Goal: Information Seeking & Learning: Check status

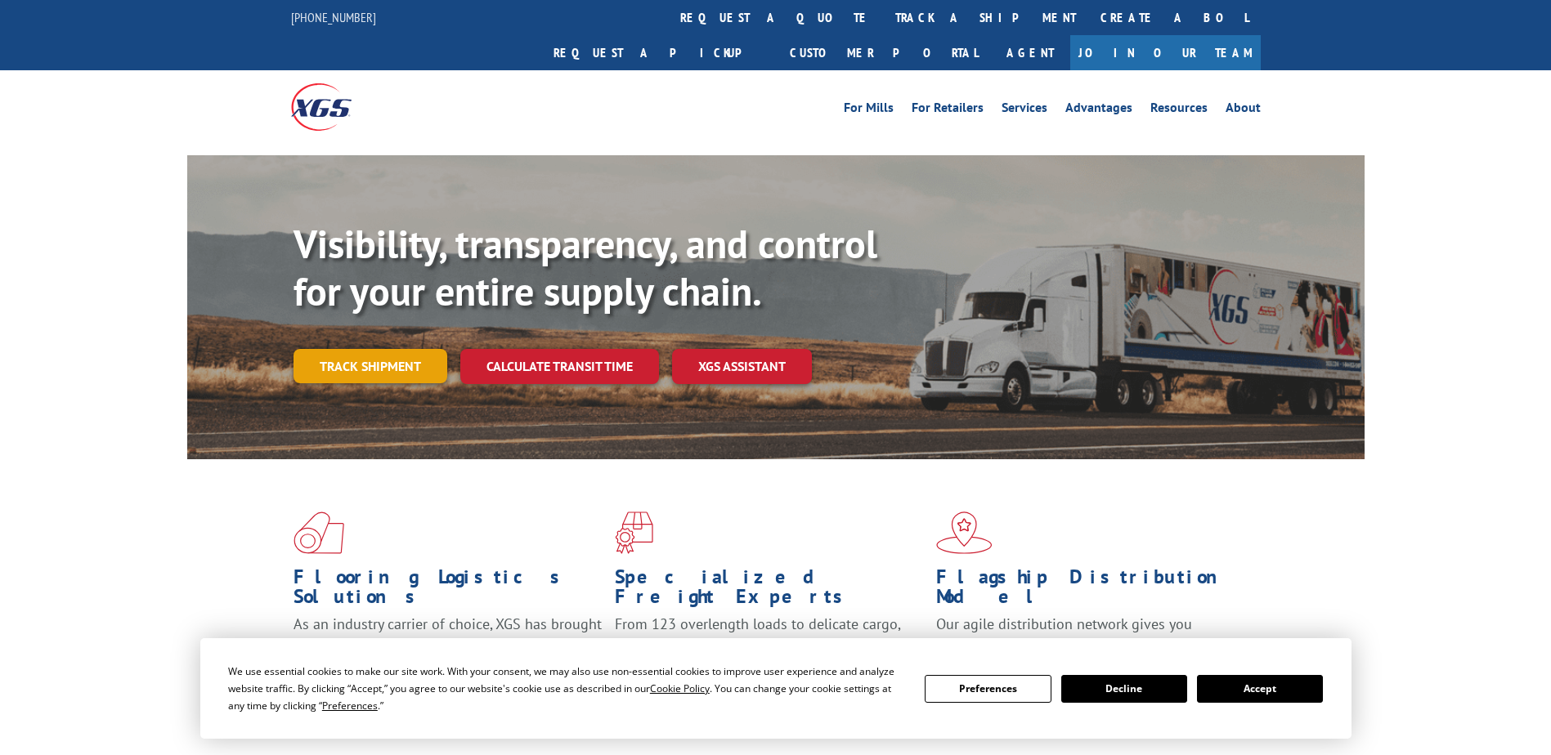
click at [407, 349] on link "Track shipment" at bounding box center [371, 366] width 154 height 34
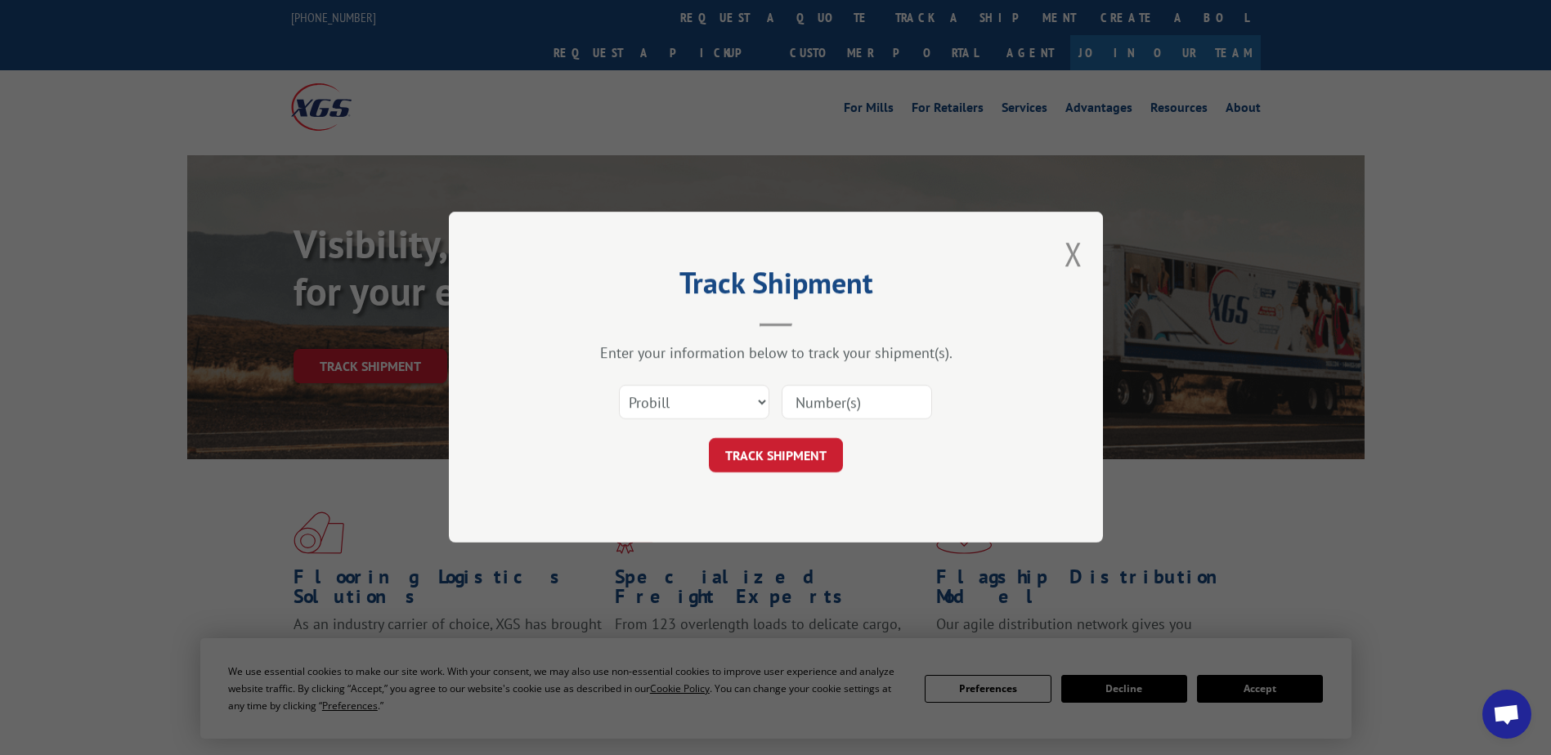
drag, startPoint x: 792, startPoint y: 403, endPoint x: 800, endPoint y: 399, distance: 8.4
click at [796, 401] on input at bounding box center [857, 403] width 150 height 34
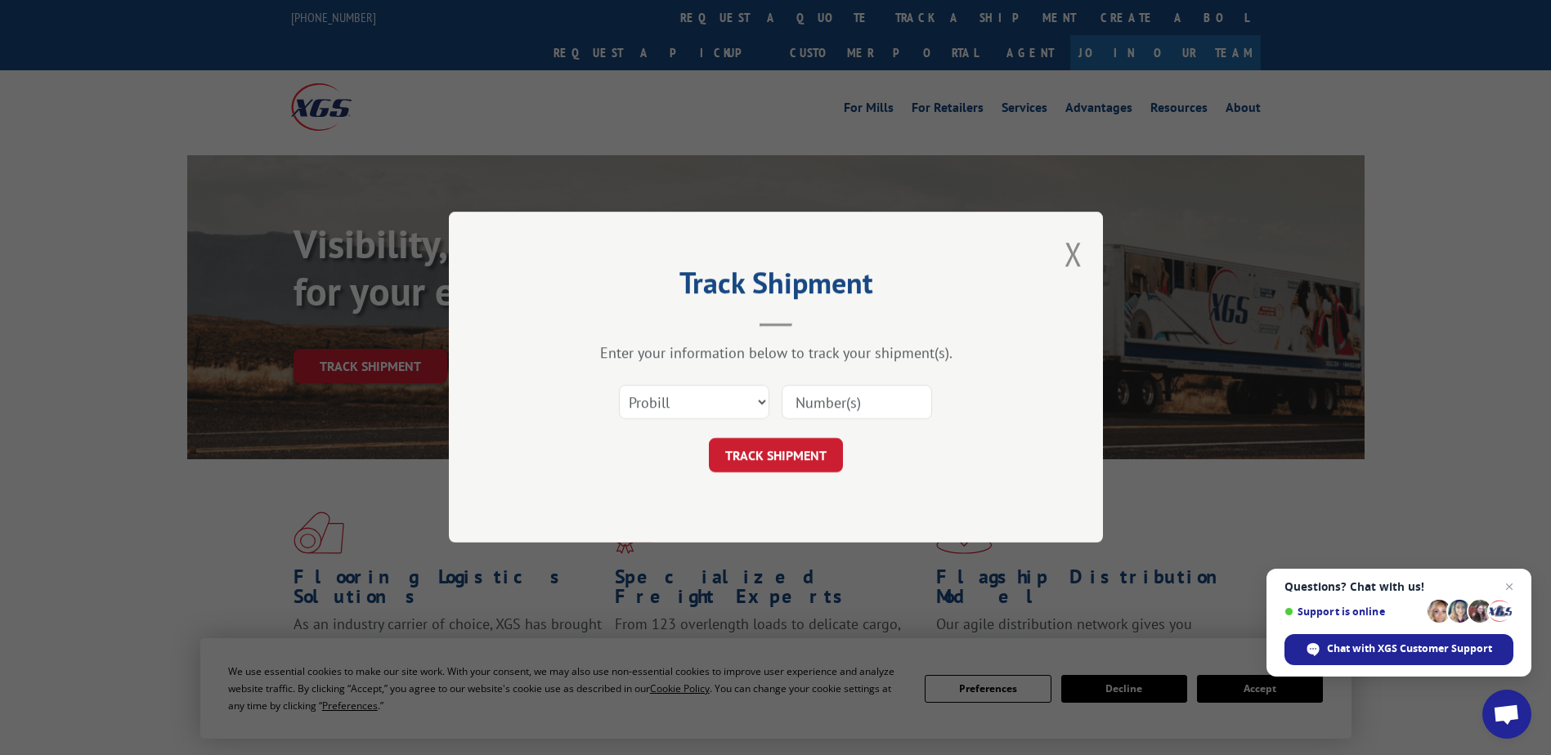
paste input "17501931"
type input "17501931"
click at [774, 455] on button "TRACK SHIPMENT" at bounding box center [776, 456] width 134 height 34
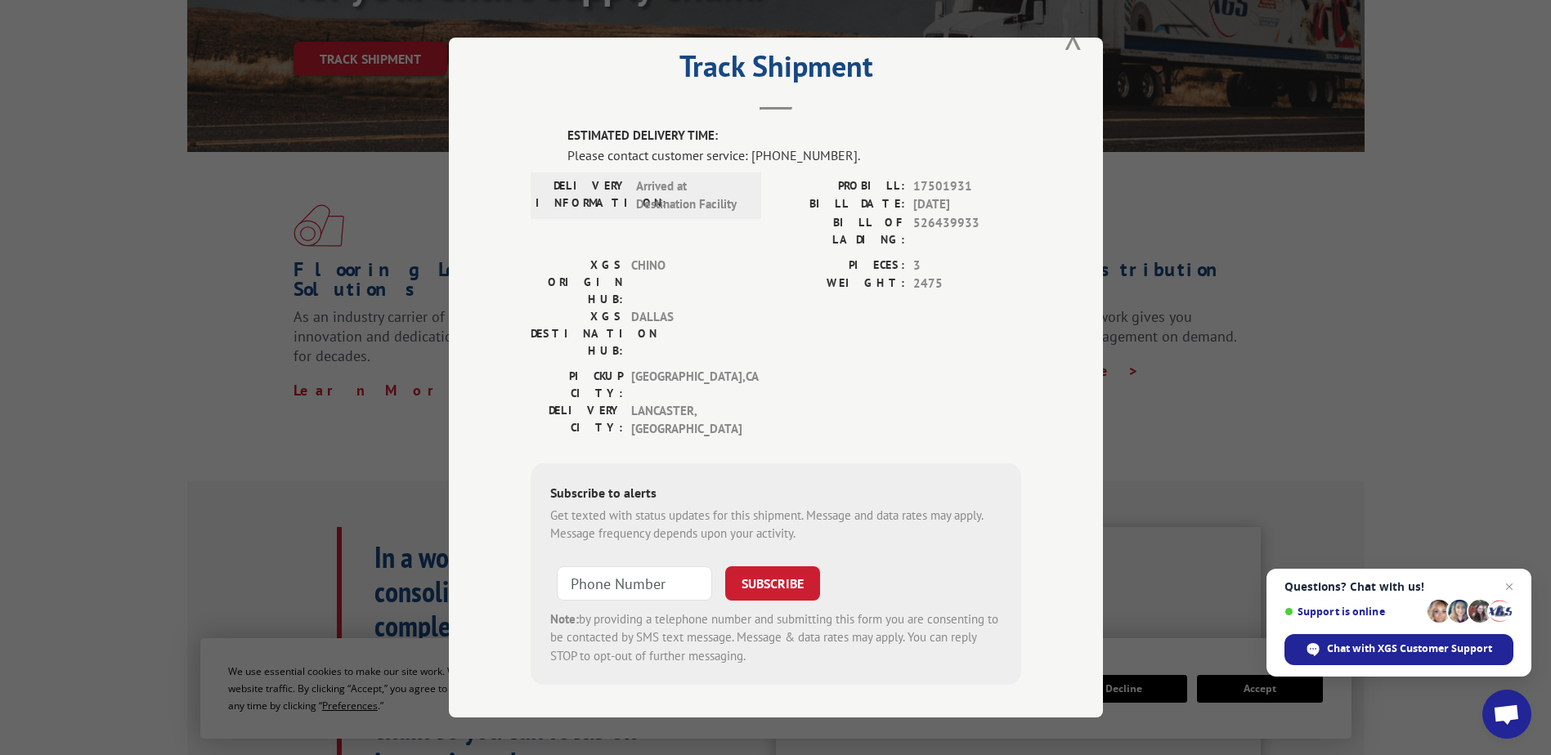
scroll to position [327, 0]
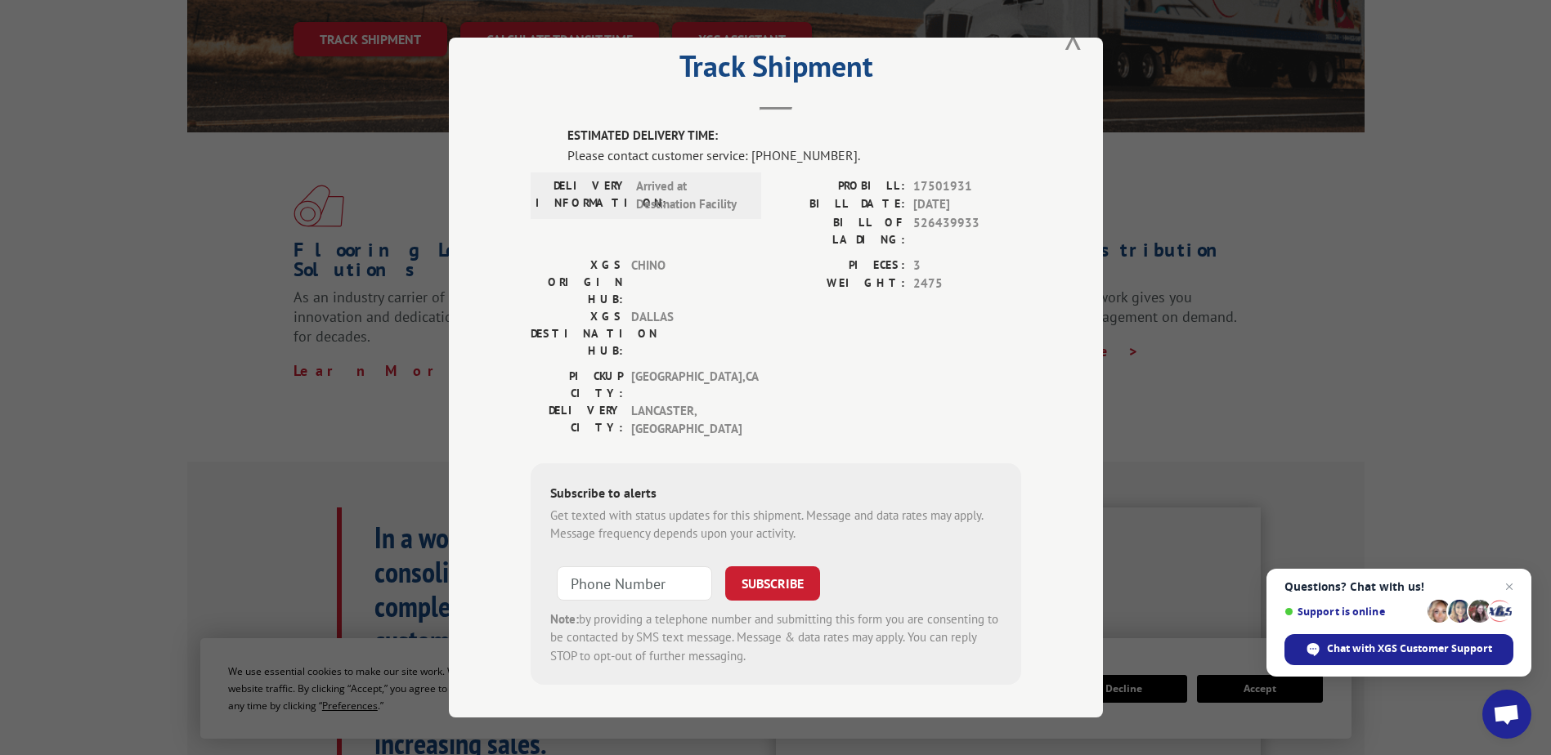
click at [307, 383] on div "Track Shipment ESTIMATED DELIVERY TIME: Please contact customer service: [PHONE…" at bounding box center [775, 377] width 1551 height 755
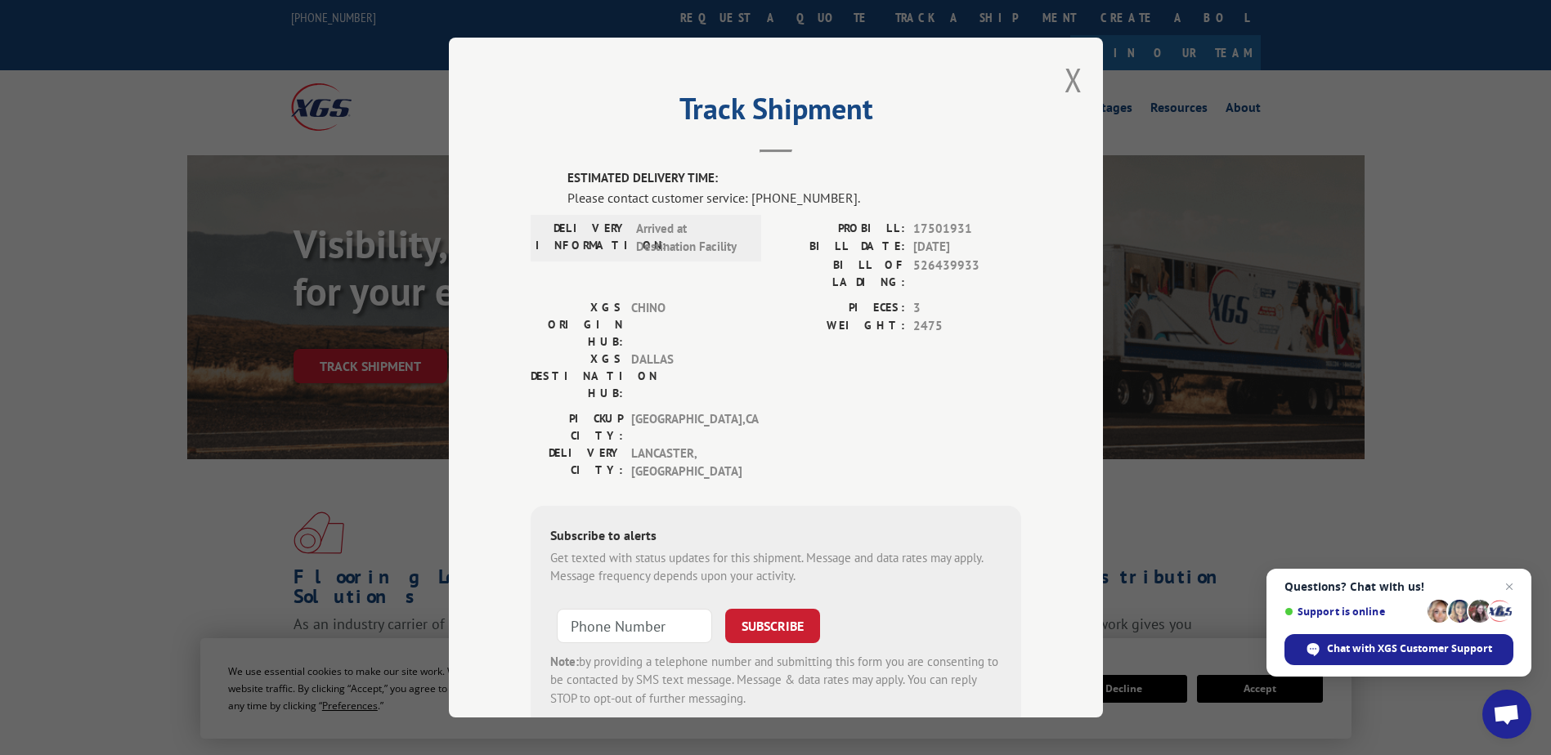
scroll to position [164, 0]
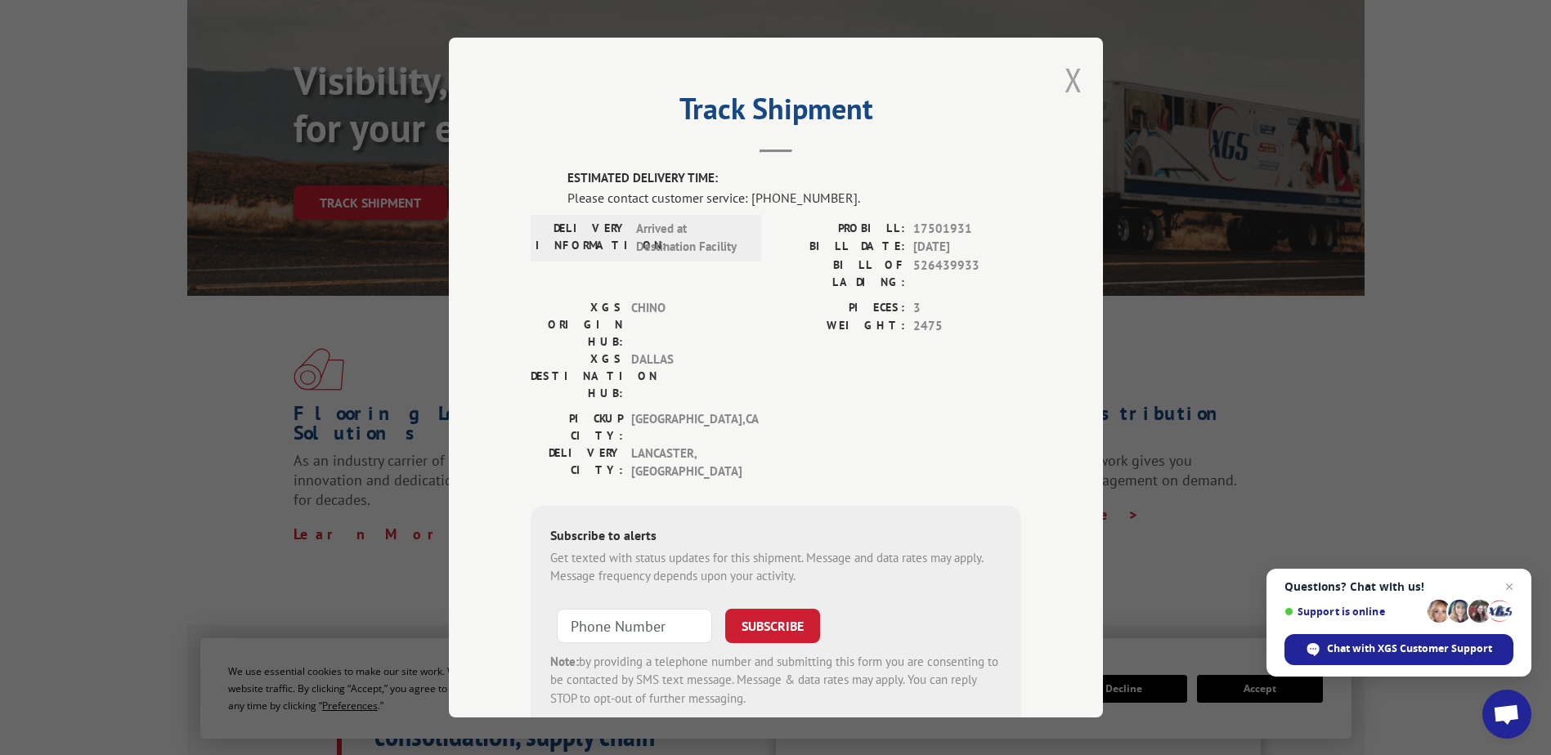
click at [1068, 94] on button "Close modal" at bounding box center [1074, 79] width 18 height 43
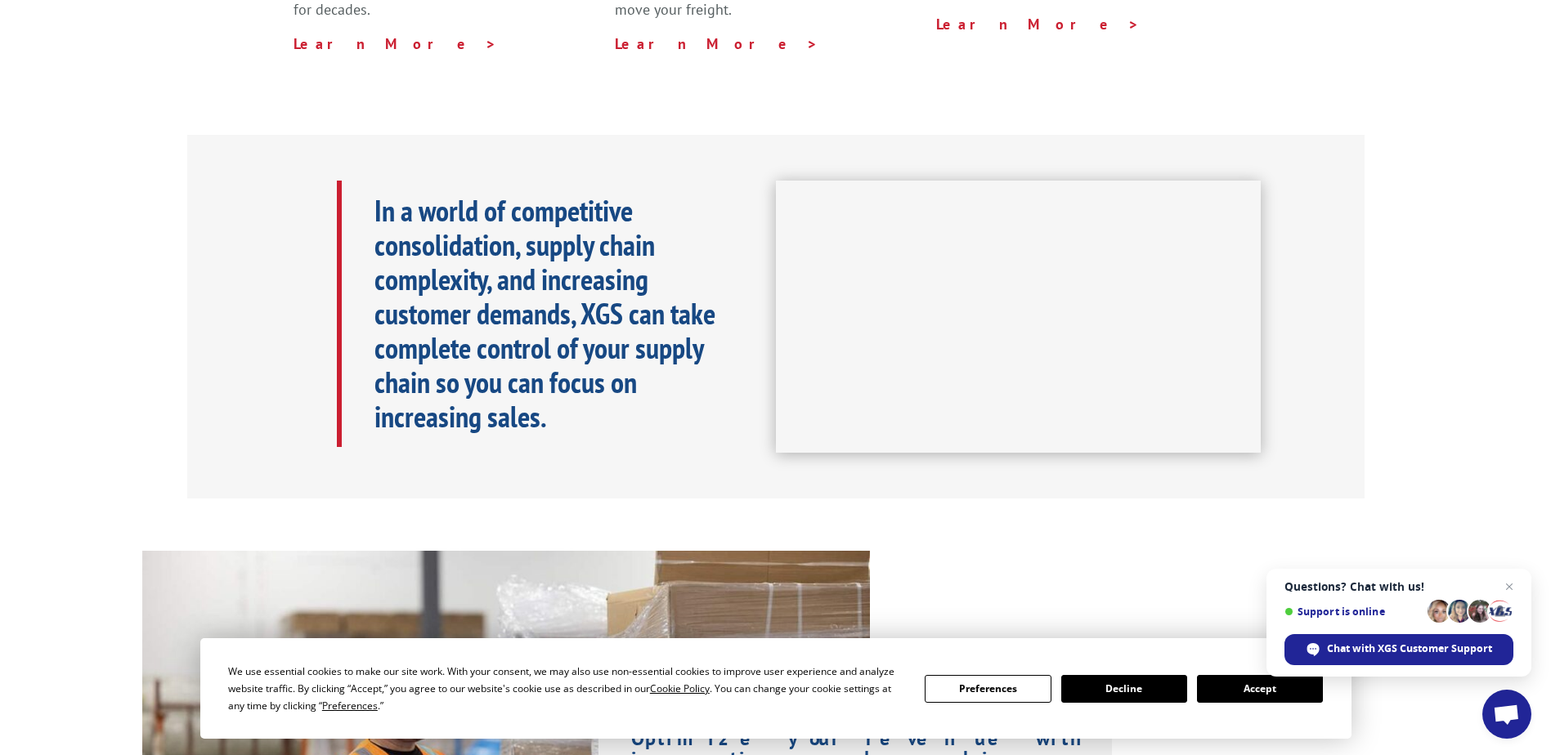
scroll to position [0, 0]
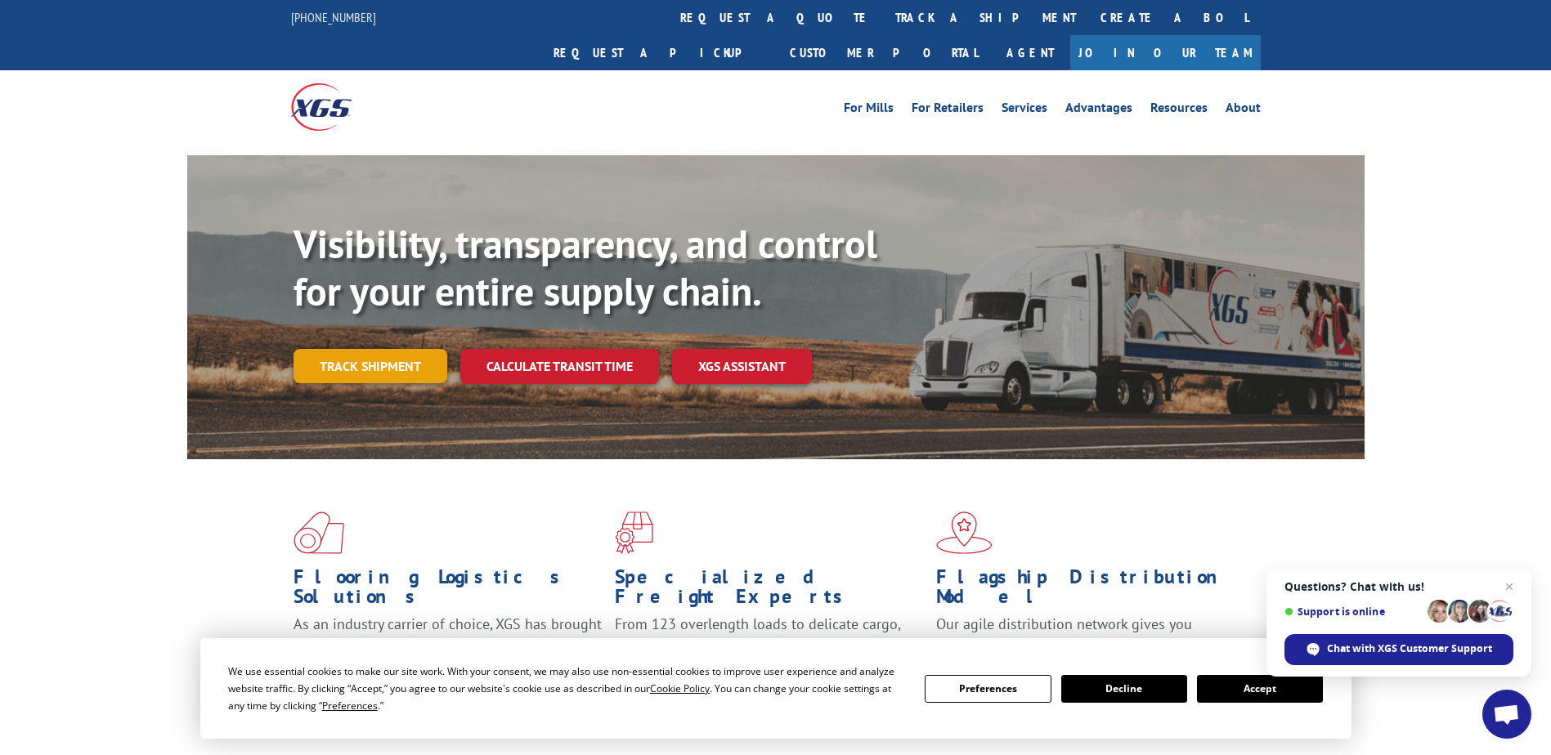
click at [368, 349] on link "Track shipment" at bounding box center [371, 366] width 154 height 34
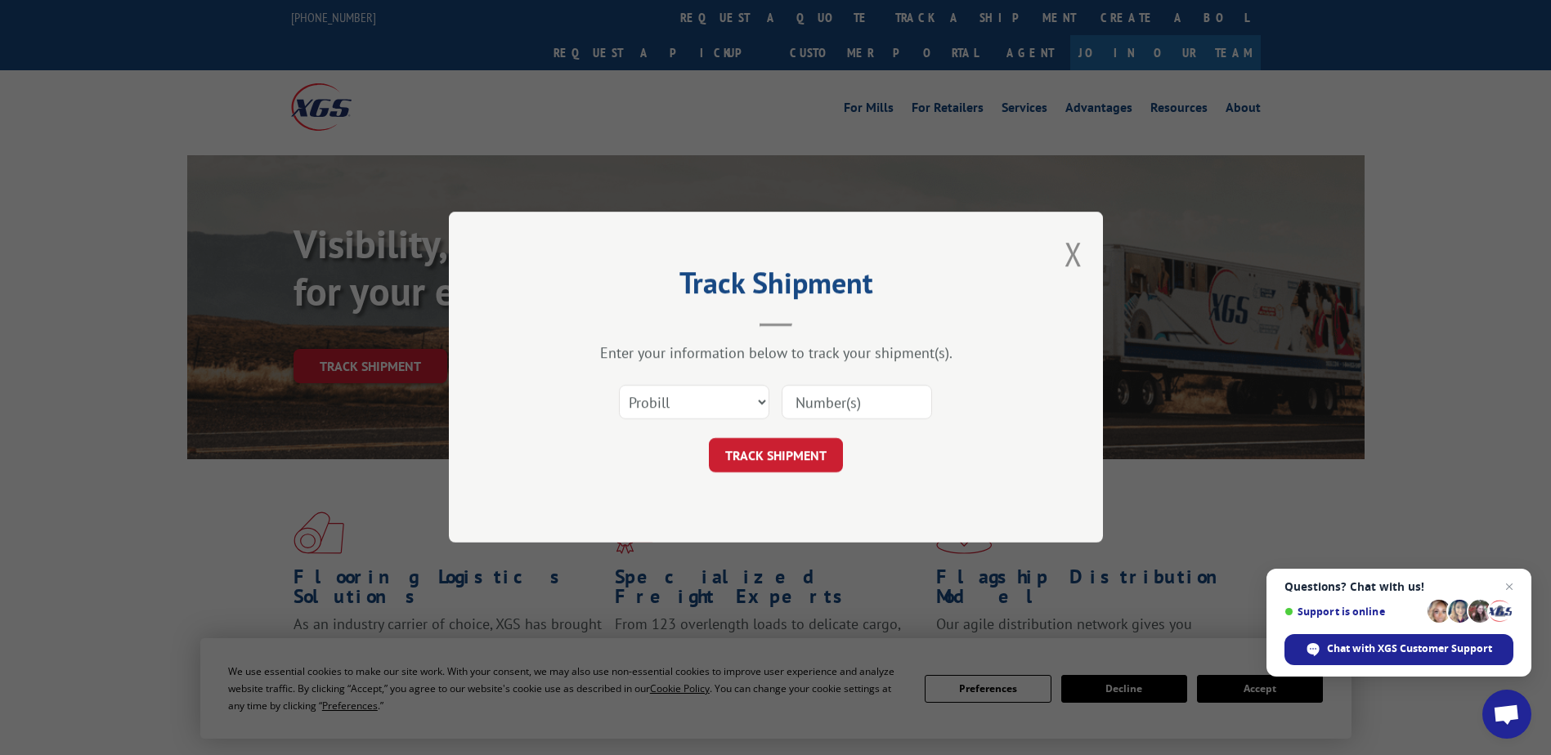
click at [859, 395] on input at bounding box center [857, 403] width 150 height 34
paste input "17501931"
type input "17501931"
click at [794, 467] on button "TRACK SHIPMENT" at bounding box center [776, 456] width 134 height 34
